Goal: Use online tool/utility: Use online tool/utility

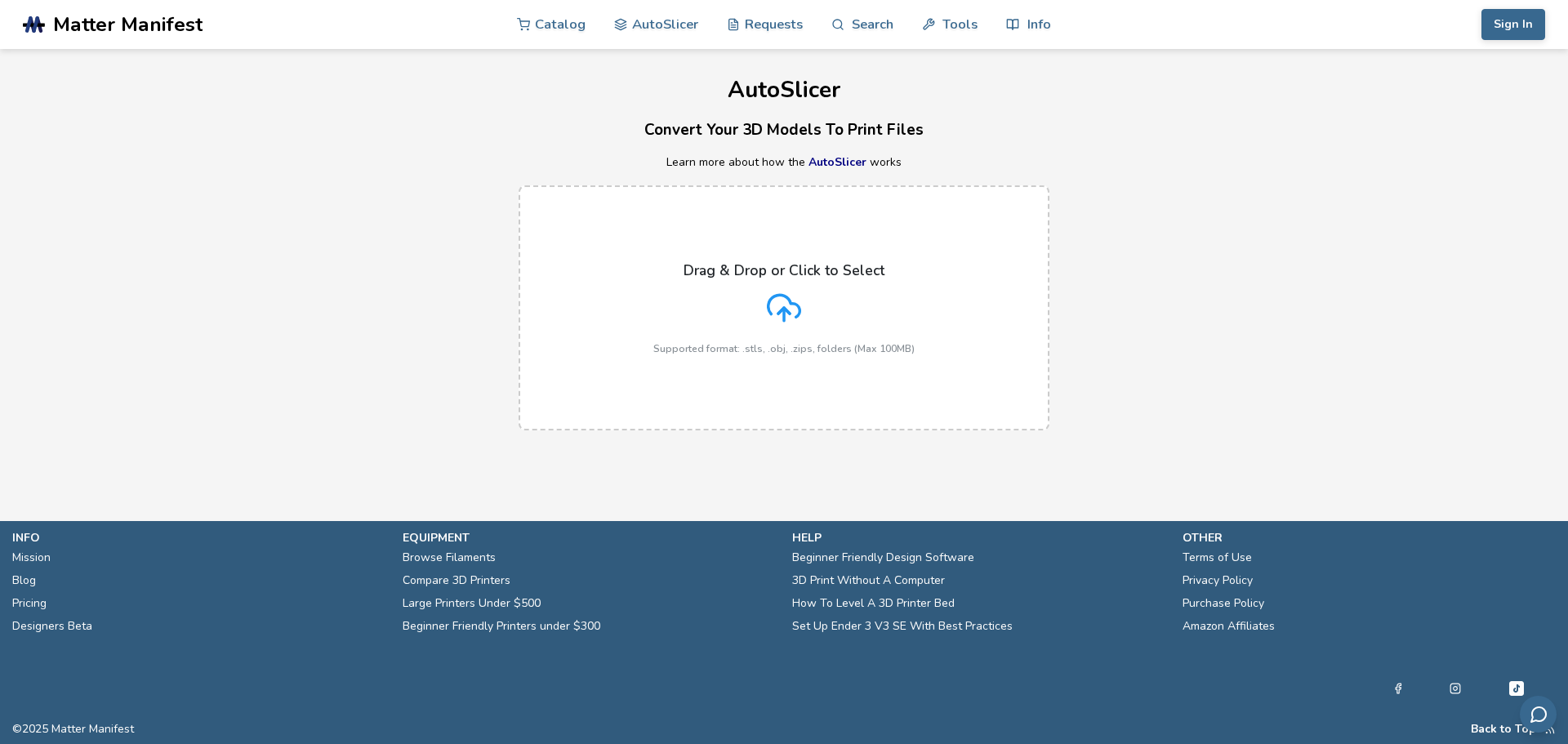
click at [838, 313] on div "Drag & Drop or Click to Select Supported format: .stls, .obj, .zips, folders (M…" at bounding box center [784, 307] width 262 height 92
click at [0, 0] on input "Drag & Drop or Click to Select Supported format: .stls, .obj, .zips, folders (M…" at bounding box center [0, 0] width 0 height 0
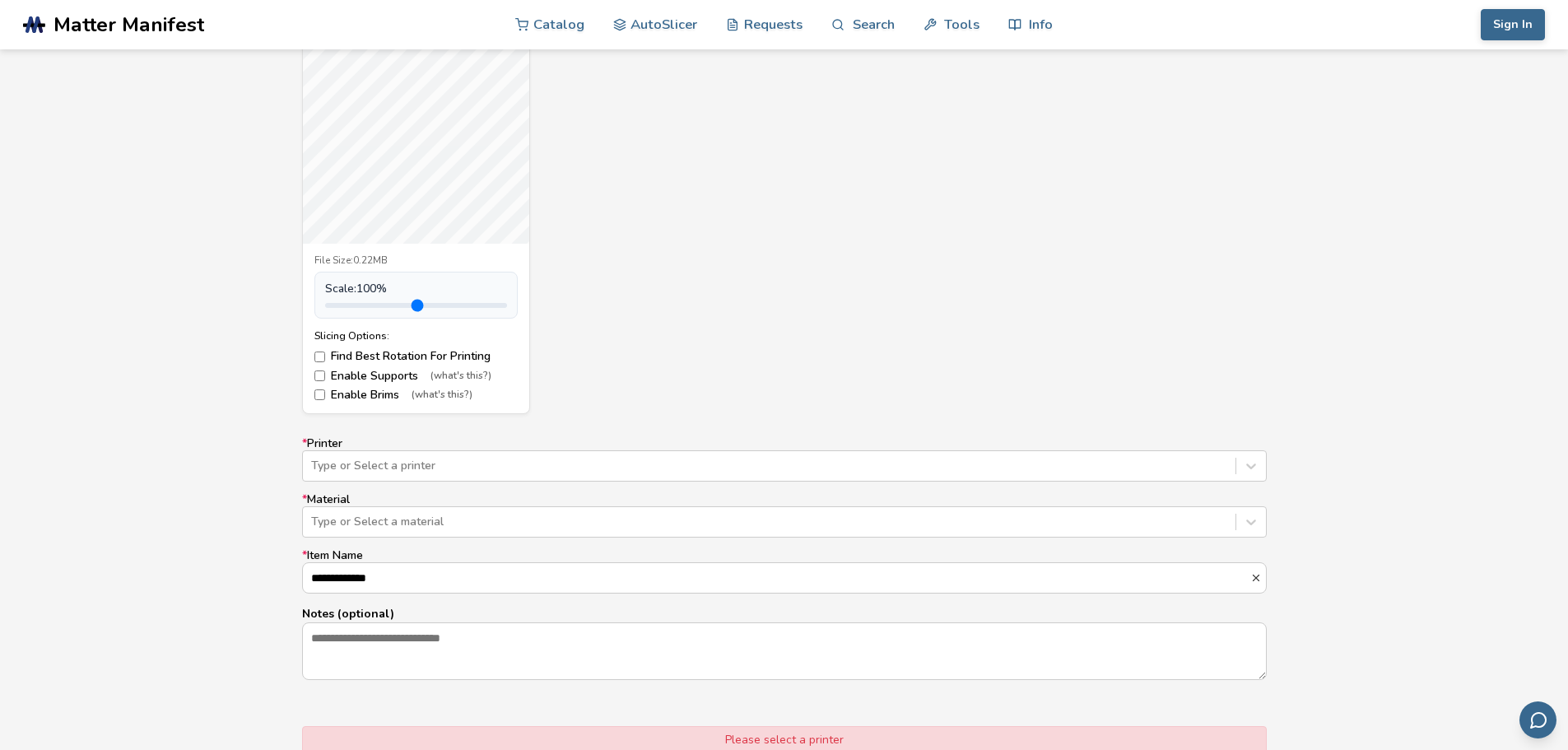
scroll to position [494, 0]
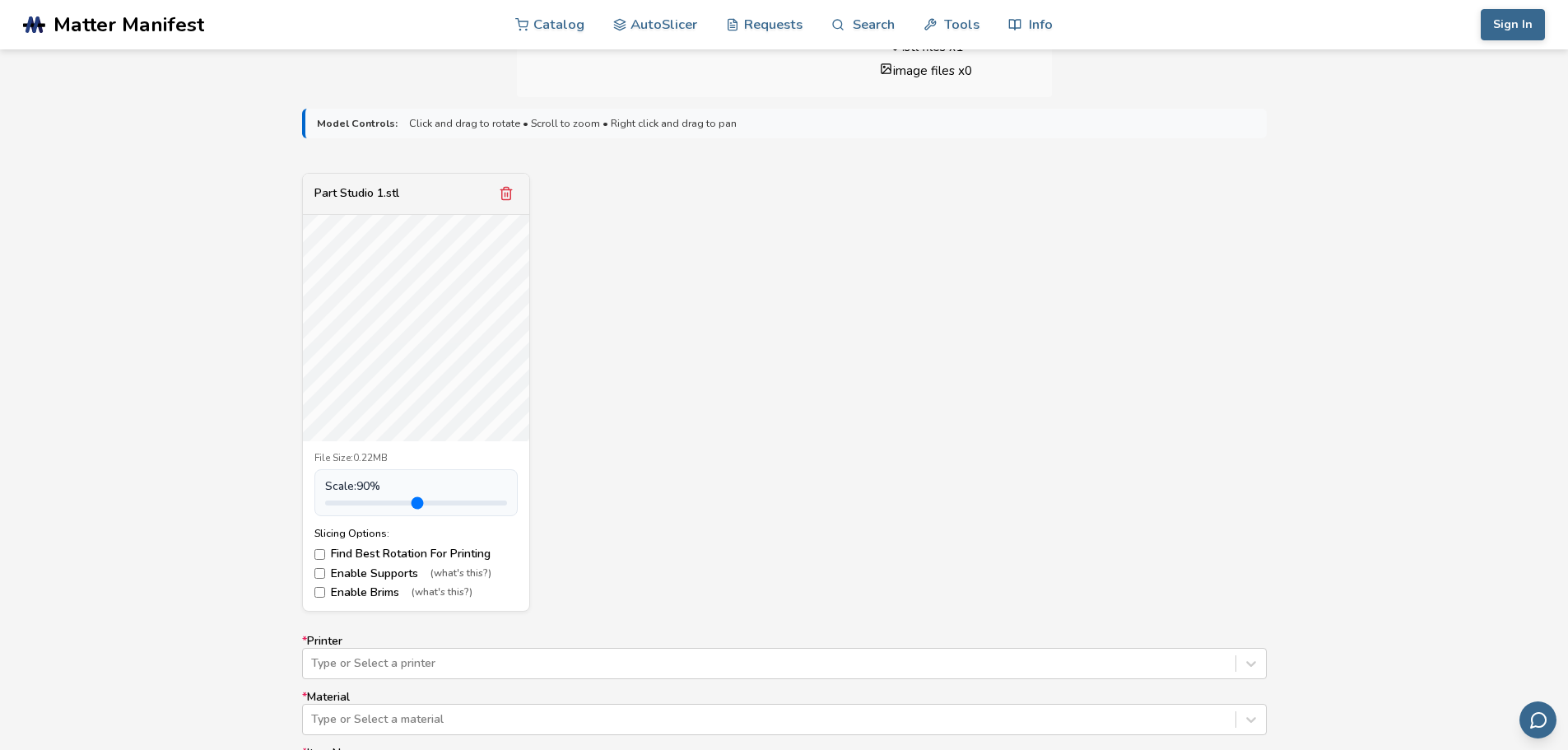
type input "*"
click at [364, 503] on input "range" at bounding box center [416, 502] width 182 height 5
click at [325, 555] on label "Find Best Rotation For Printing" at bounding box center [416, 554] width 203 height 14
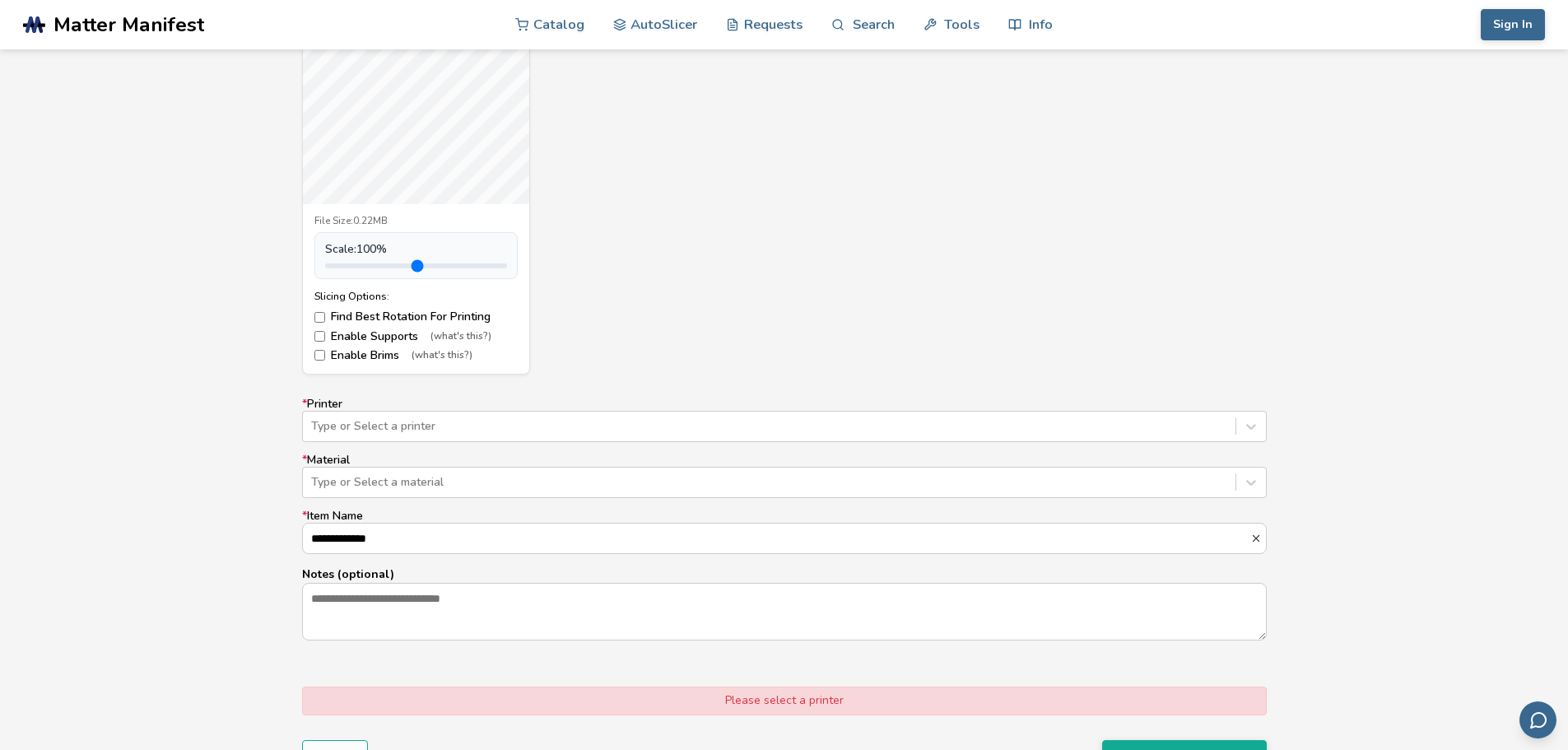
scroll to position [741, 0]
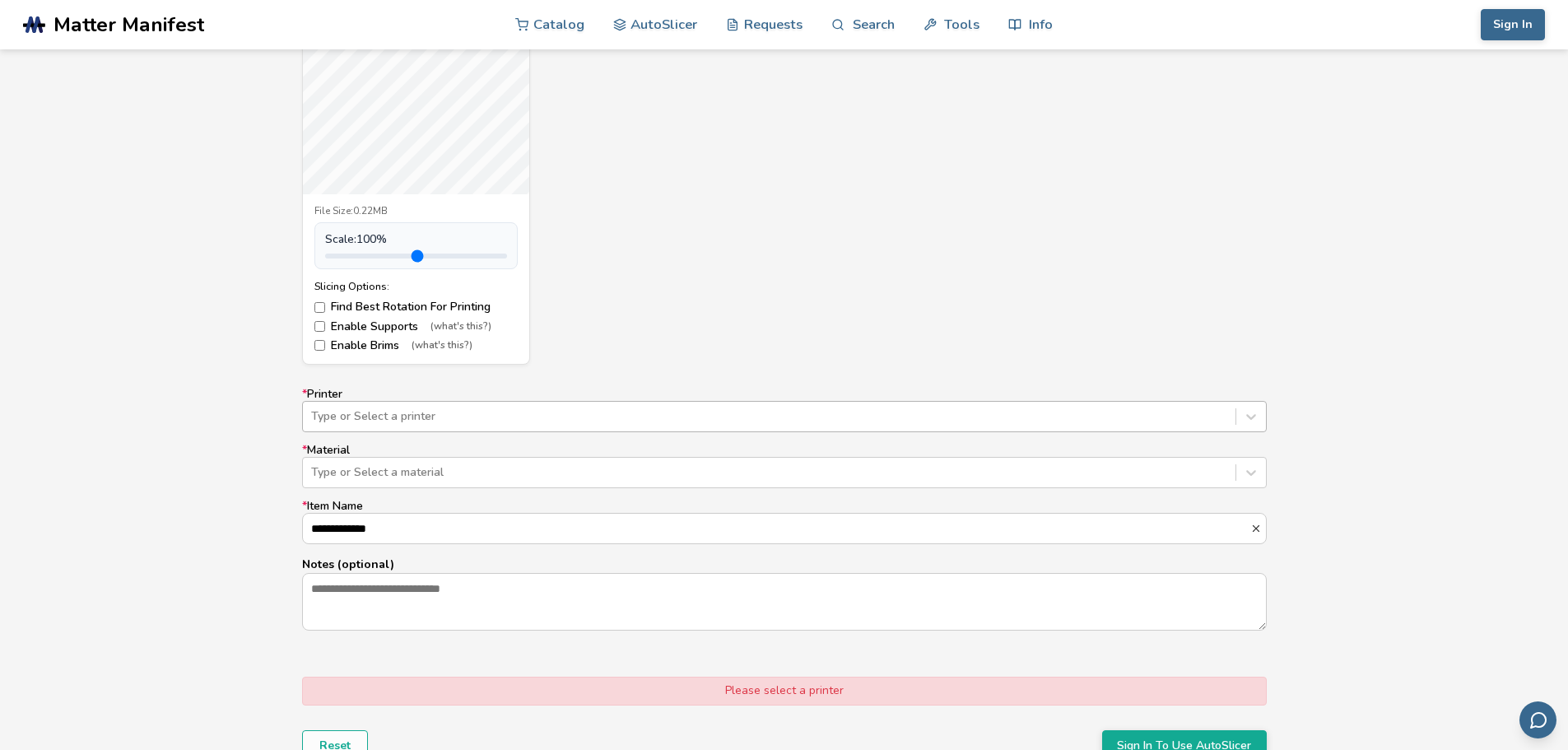
click at [614, 419] on div at bounding box center [770, 416] width 916 height 16
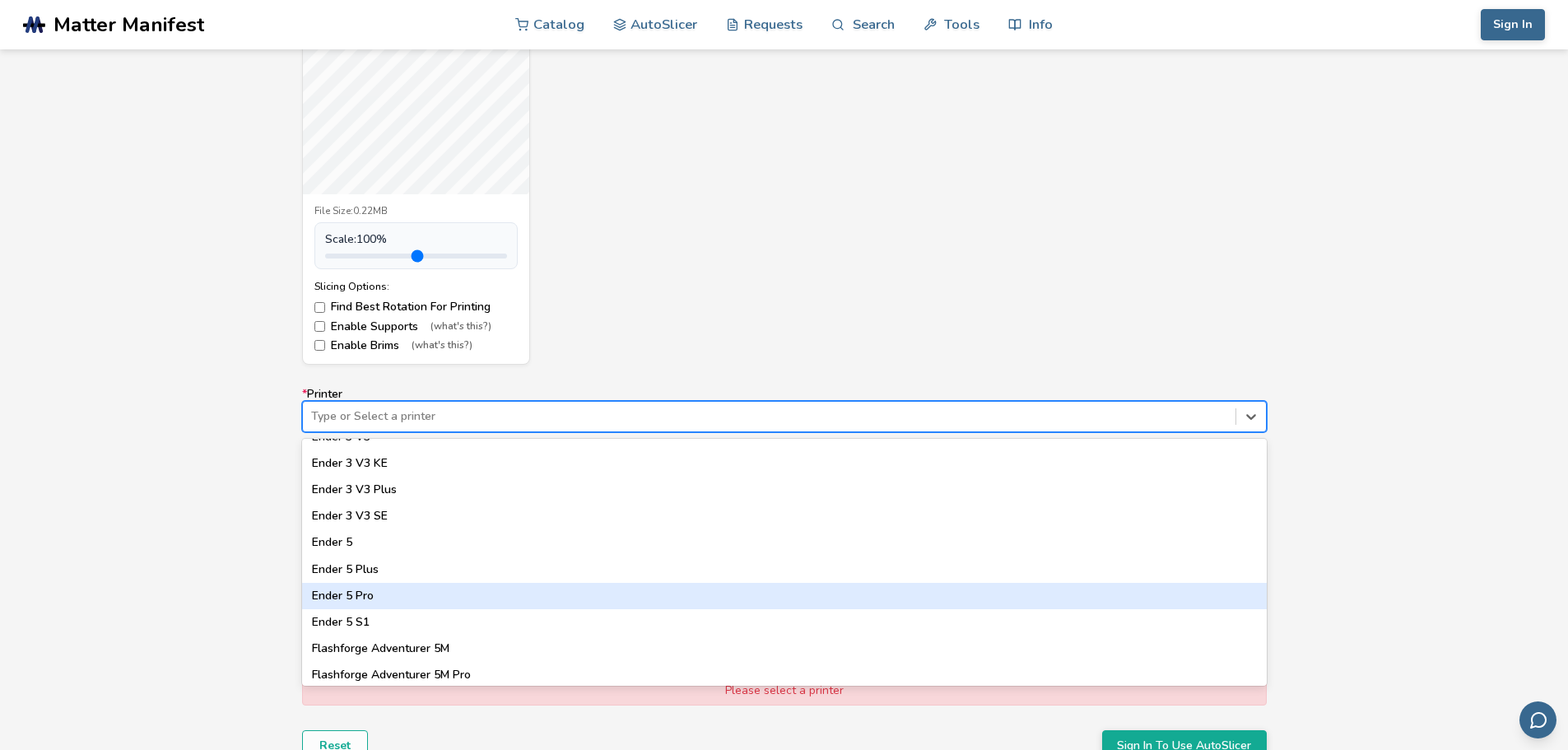
scroll to position [1368, 0]
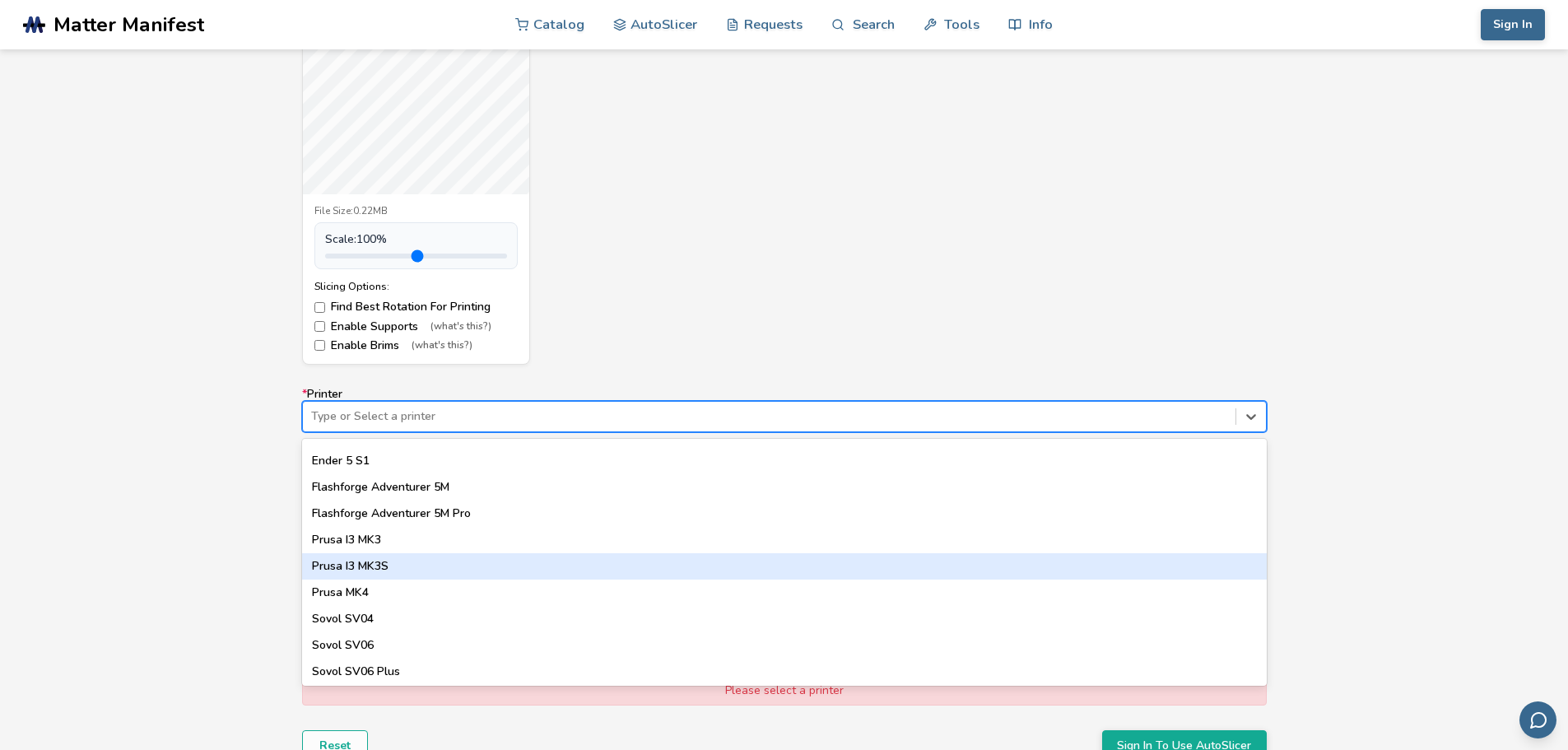
click at [445, 563] on div "Prusa I3 MK3S" at bounding box center [784, 565] width 964 height 26
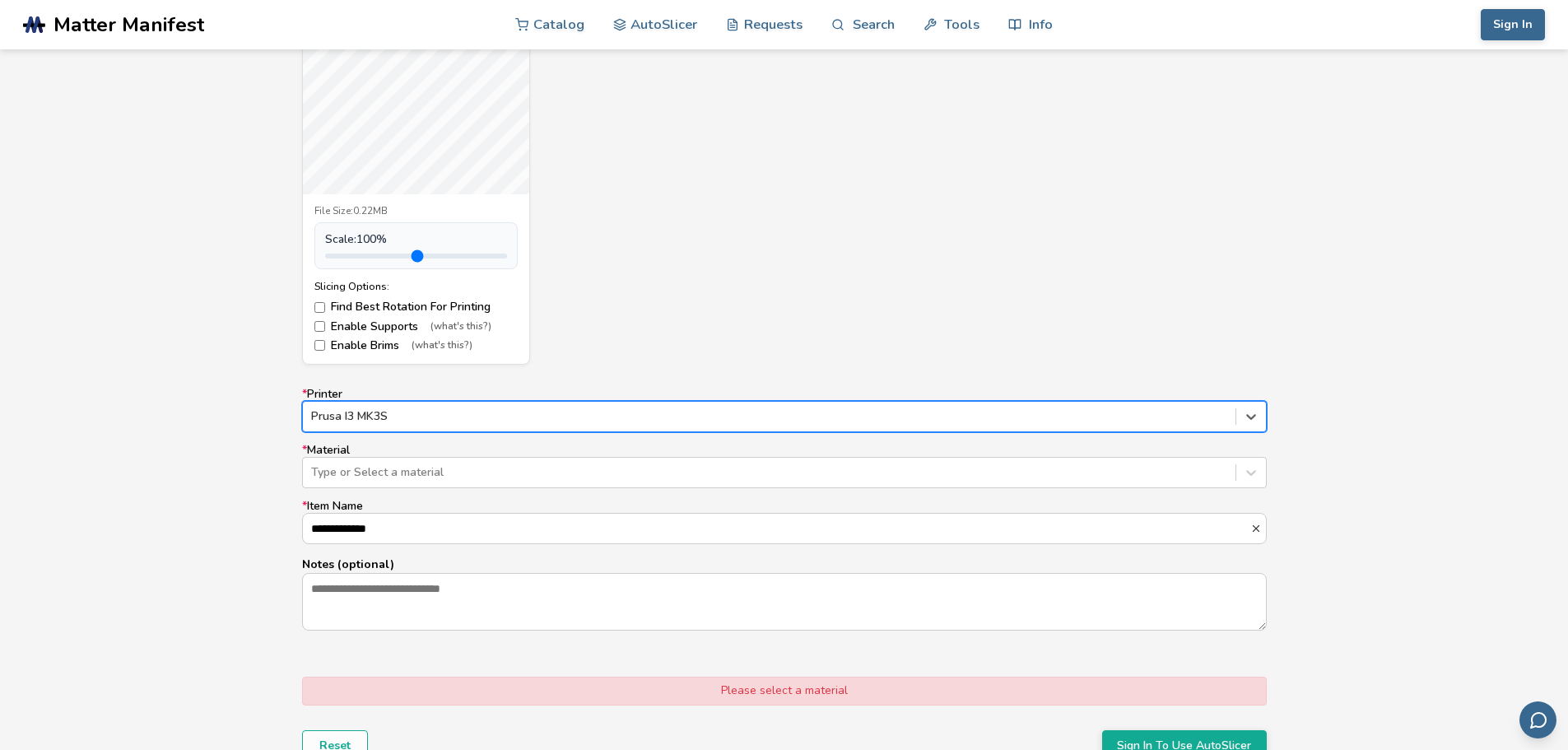
click at [410, 420] on div at bounding box center [770, 416] width 916 height 16
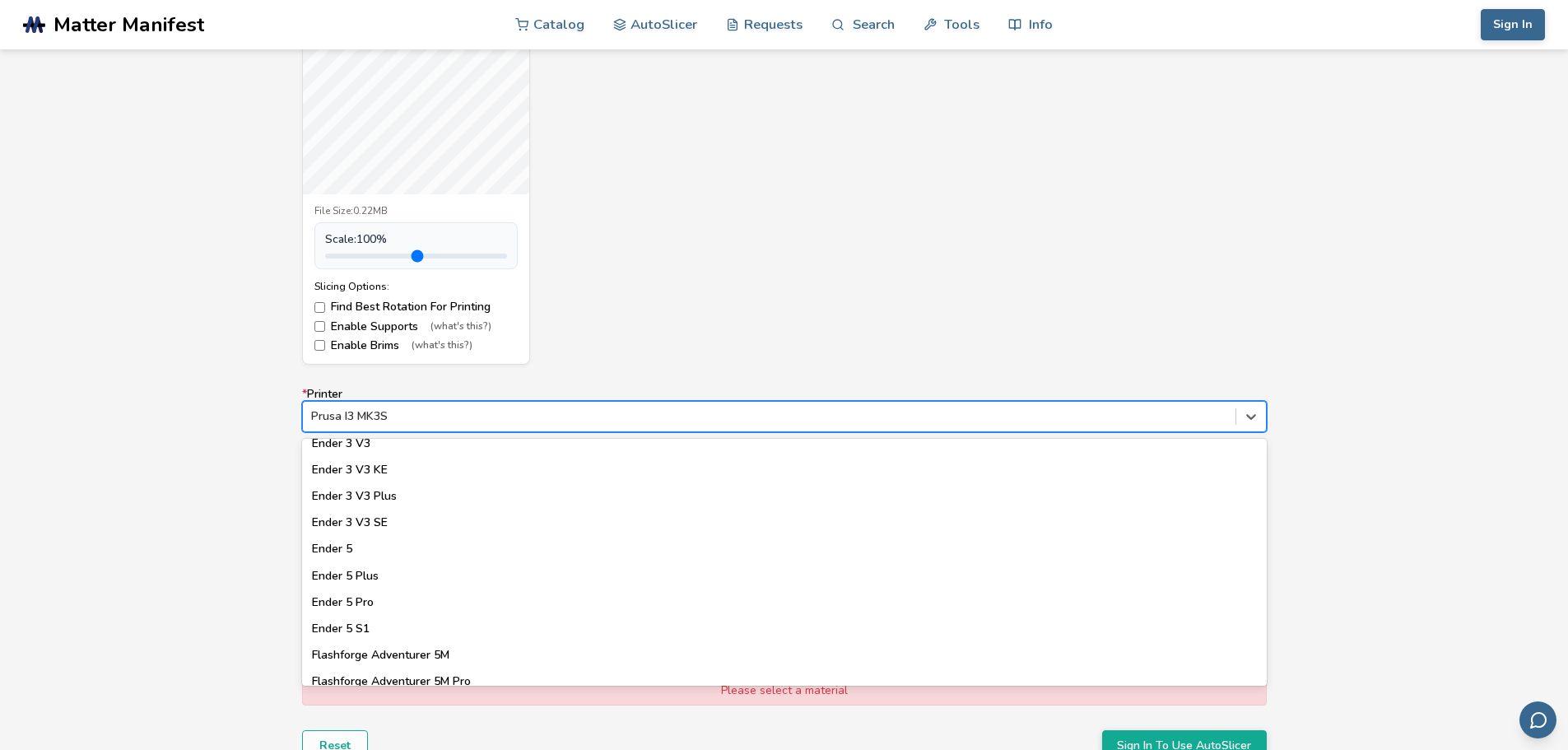
scroll to position [1450, 0]
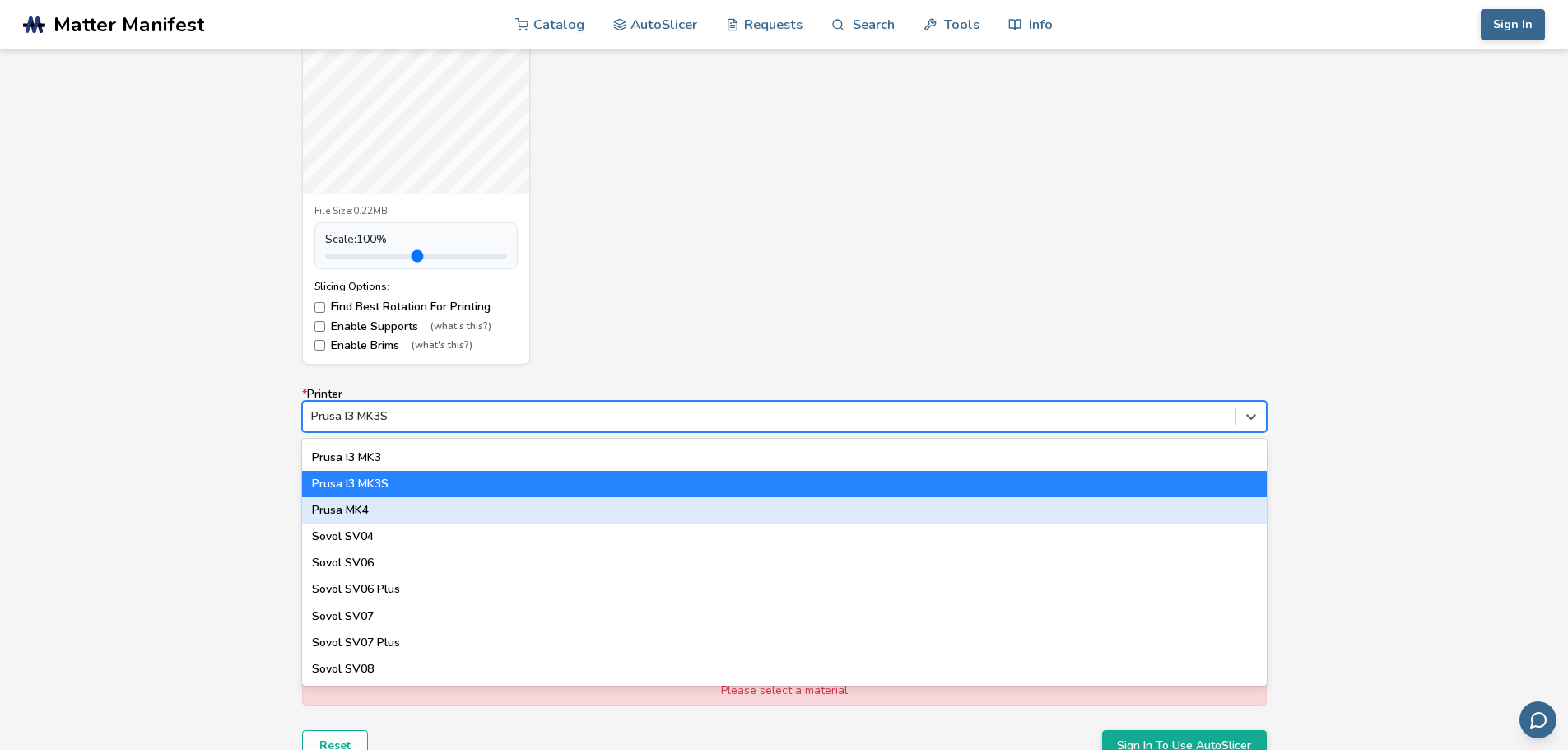
click at [446, 520] on div "Prusa MK4" at bounding box center [784, 510] width 964 height 26
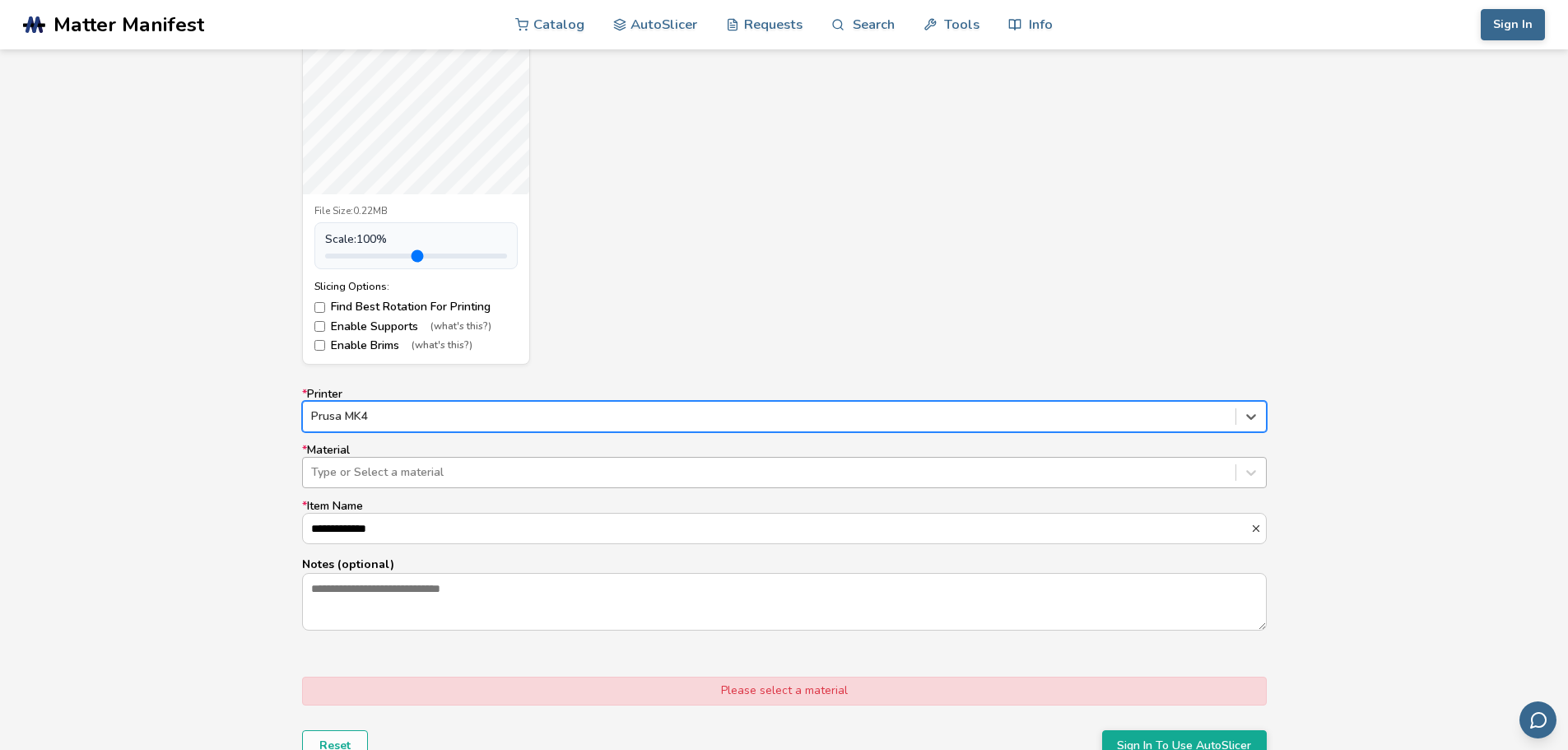
click at [533, 474] on div at bounding box center [770, 473] width 916 height 16
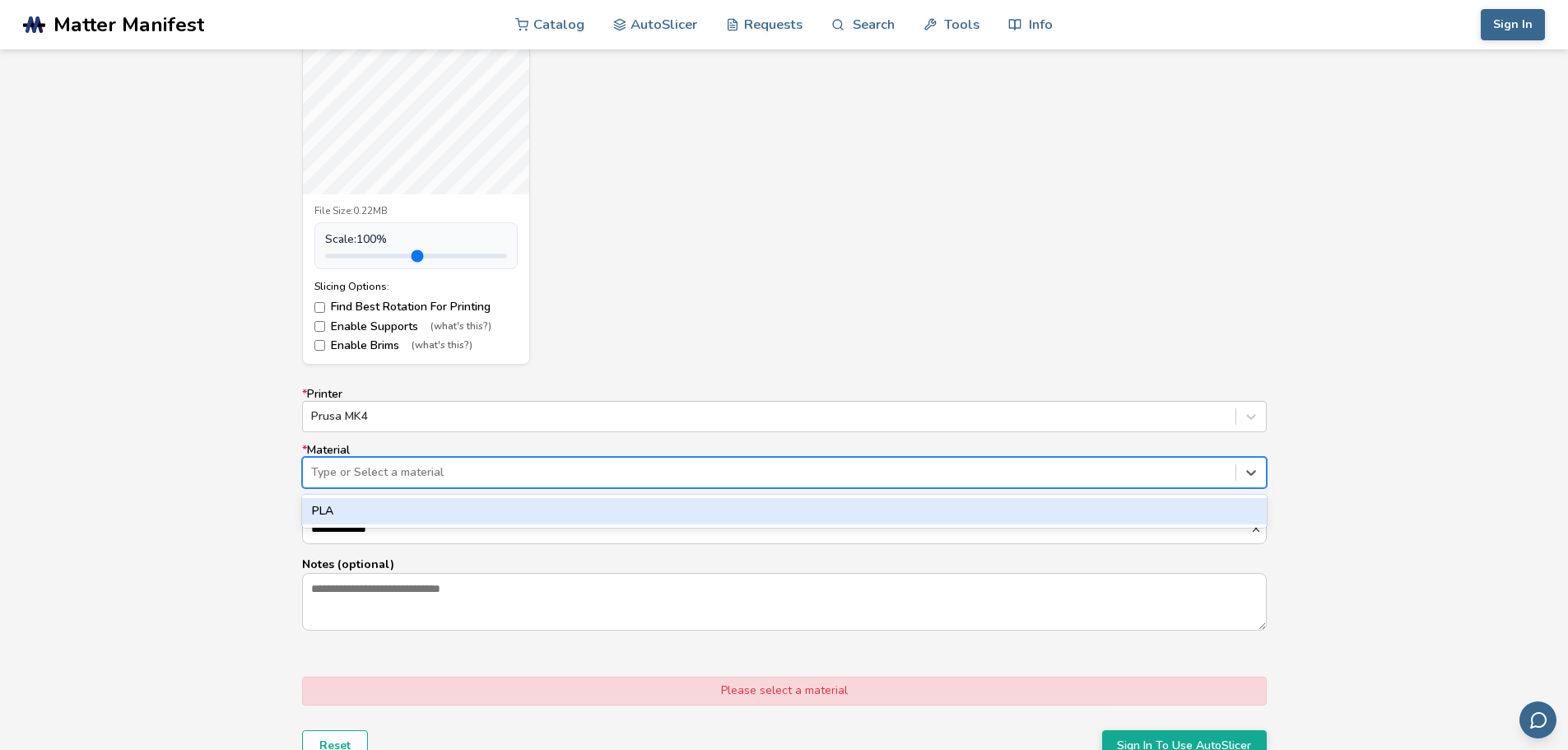
click at [514, 506] on div "PLA" at bounding box center [784, 511] width 964 height 26
